Goal: Find specific page/section: Find specific page/section

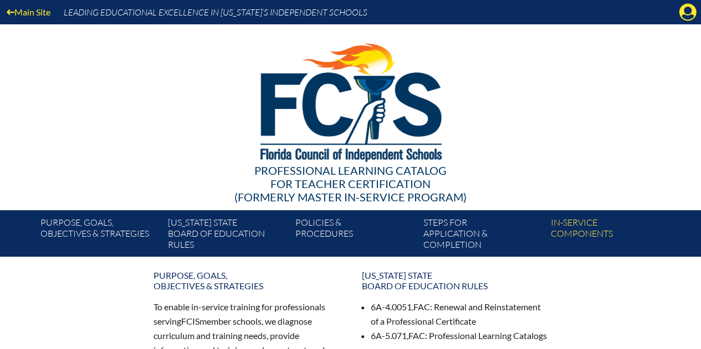
click at [686, 11] on icon "Manage account" at bounding box center [687, 12] width 18 height 18
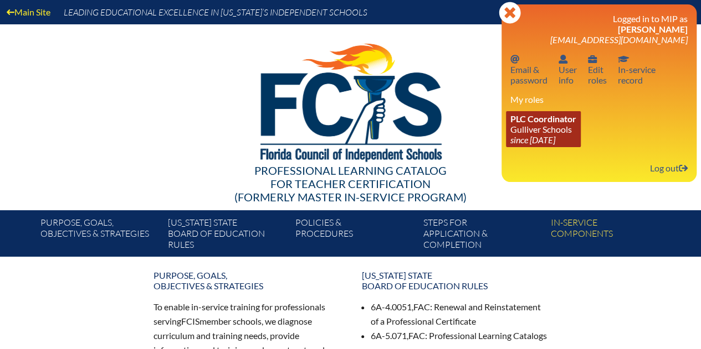
click at [543, 133] on link "PLC Coordinator Gulliver Schools since 2017 Jun 27" at bounding box center [543, 129] width 75 height 36
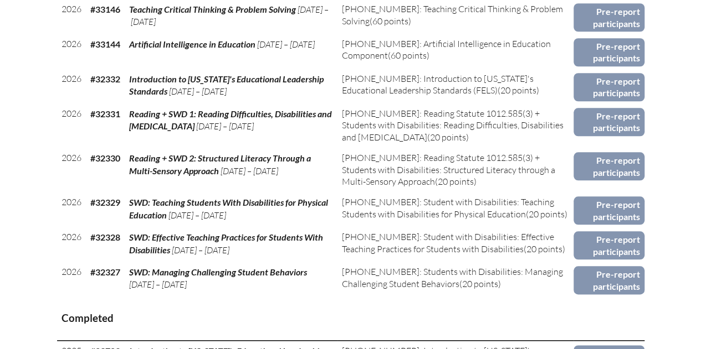
scroll to position [553, 0]
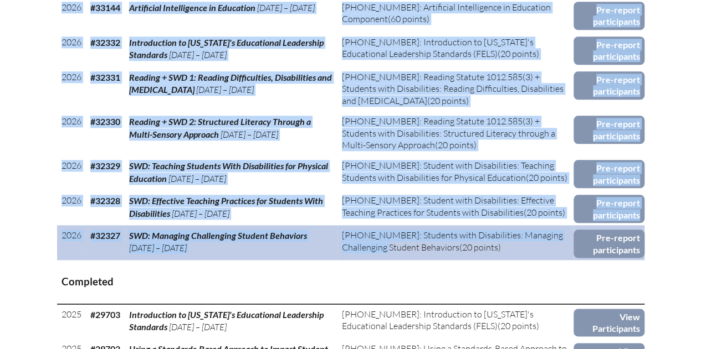
drag, startPoint x: 665, startPoint y: 270, endPoint x: 395, endPoint y: 242, distance: 270.6
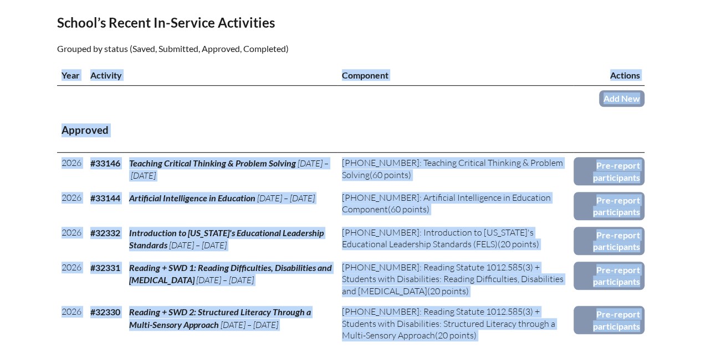
scroll to position [365, 0]
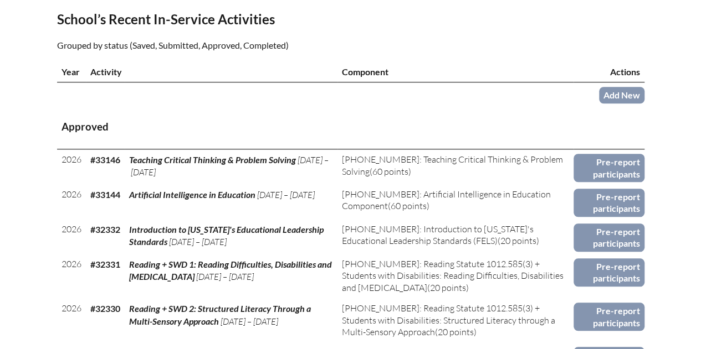
click at [66, 123] on h3 "Approved" at bounding box center [350, 127] width 578 height 14
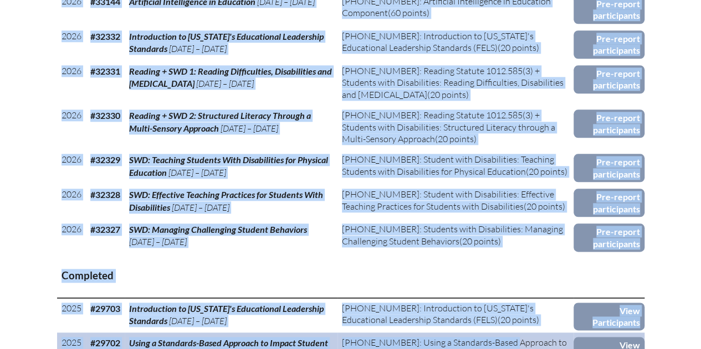
scroll to position [579, 0]
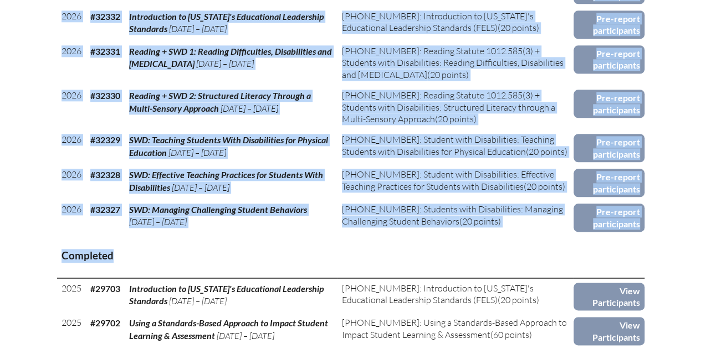
drag, startPoint x: 63, startPoint y: 126, endPoint x: 471, endPoint y: 234, distance: 421.6
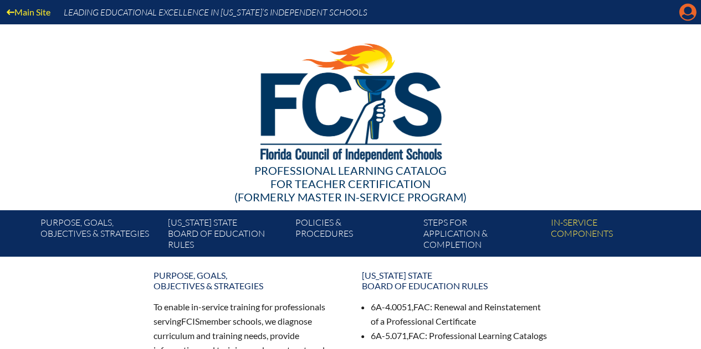
click at [686, 17] on icon "Manage account" at bounding box center [687, 12] width 18 height 18
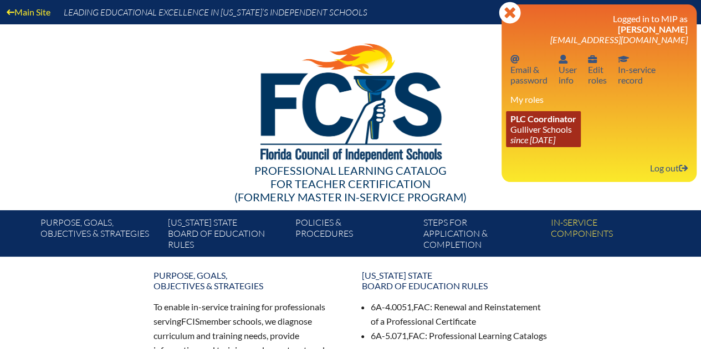
click at [546, 136] on link "PLC Coordinator Gulliver Schools since 2017 Jun 27" at bounding box center [543, 129] width 75 height 36
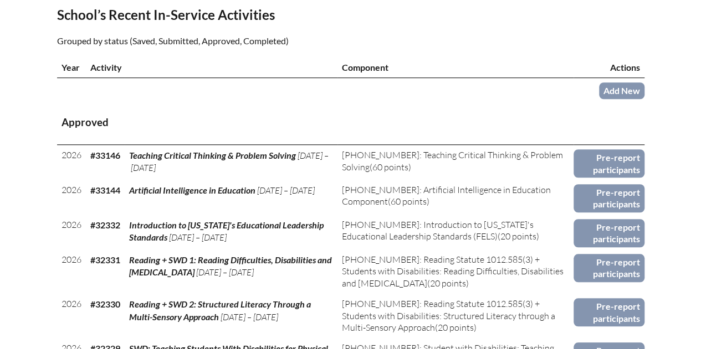
scroll to position [388, 0]
